Goal: Use online tool/utility: Utilize a website feature to perform a specific function

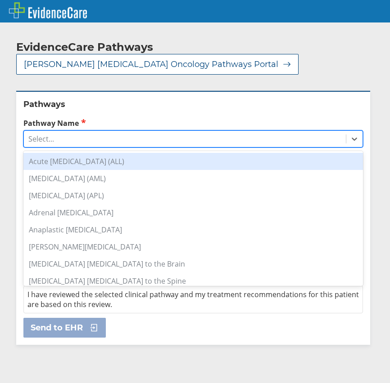
click at [50, 134] on div "Select..." at bounding box center [41, 139] width 26 height 10
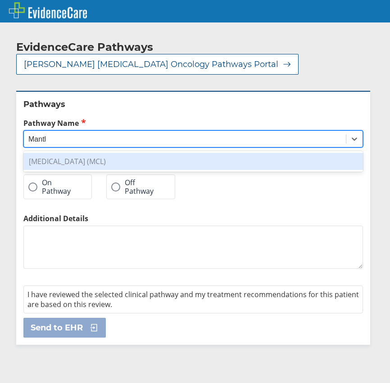
click at [58, 153] on div "[MEDICAL_DATA] (MCL)" at bounding box center [192, 161] width 339 height 17
type input "Mantl"
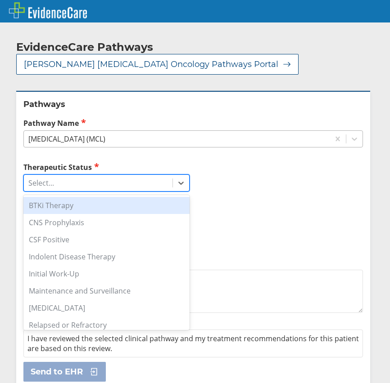
click at [79, 175] on div "Select..." at bounding box center [98, 182] width 148 height 15
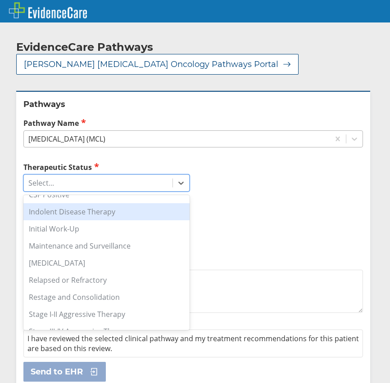
scroll to position [90, 0]
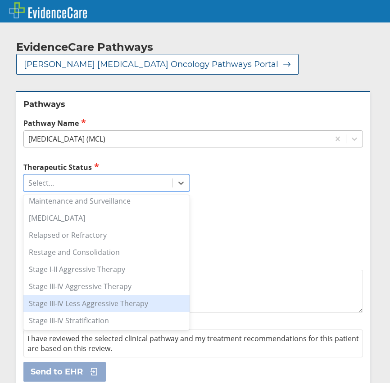
click at [146, 295] on div "Stage III-IV Less Aggressive Therapy" at bounding box center [106, 303] width 166 height 17
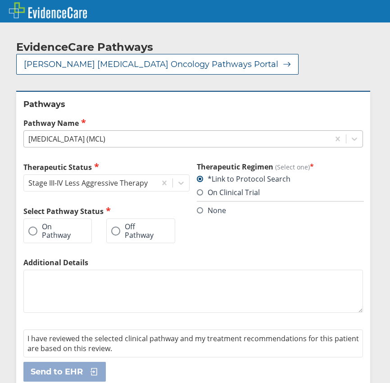
click at [30, 227] on span at bounding box center [32, 231] width 9 height 9
click at [0, 0] on input "On Pathway" at bounding box center [0, 0] width 0 height 0
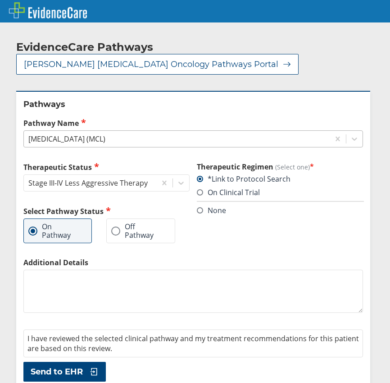
click at [59, 281] on textarea "Additional Details" at bounding box center [192, 291] width 339 height 43
click at [98, 368] on icon at bounding box center [91, 372] width 13 height 9
